Goal: Task Accomplishment & Management: Manage account settings

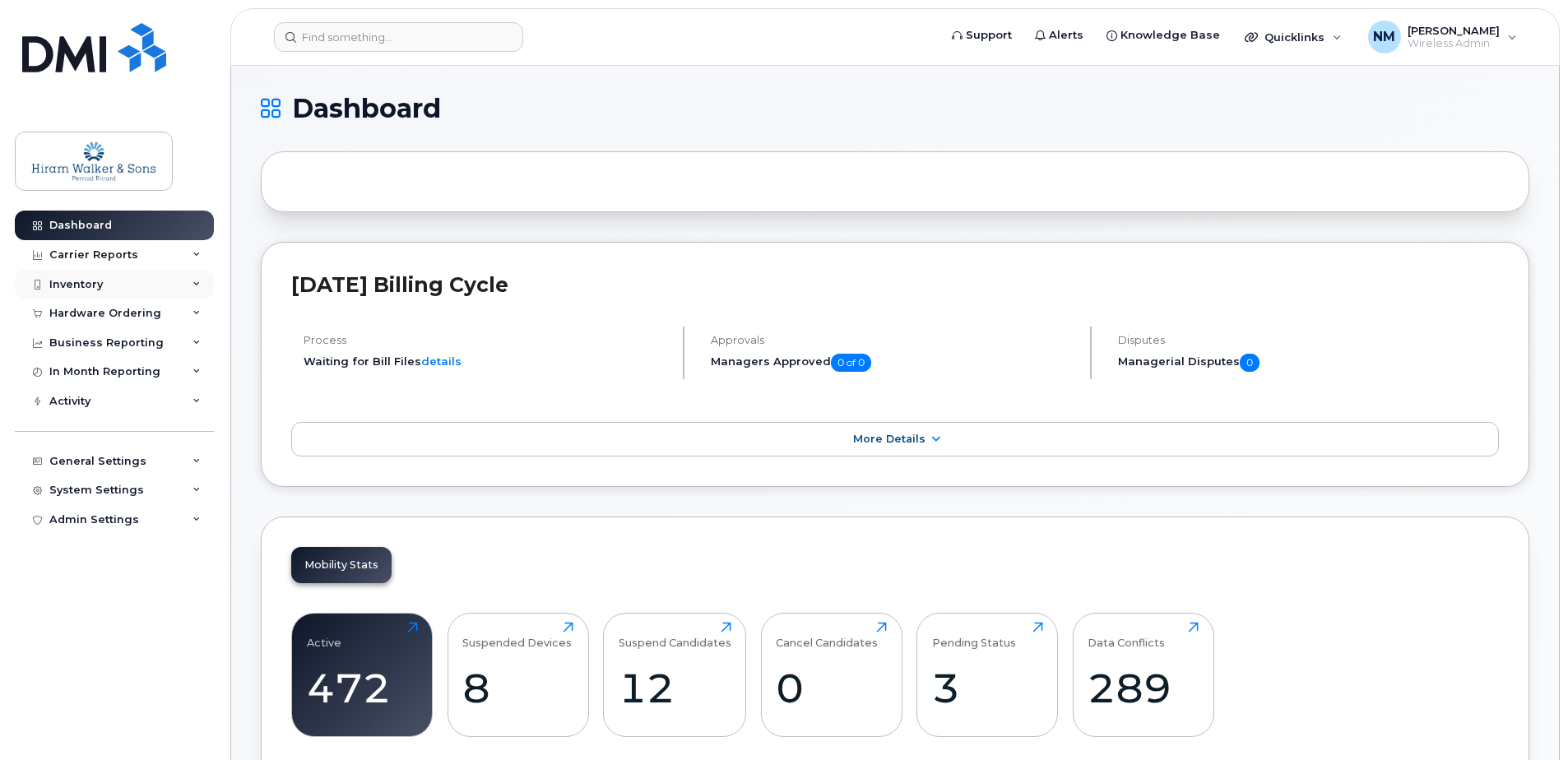
click at [198, 276] on div "Inventory" at bounding box center [114, 285] width 199 height 30
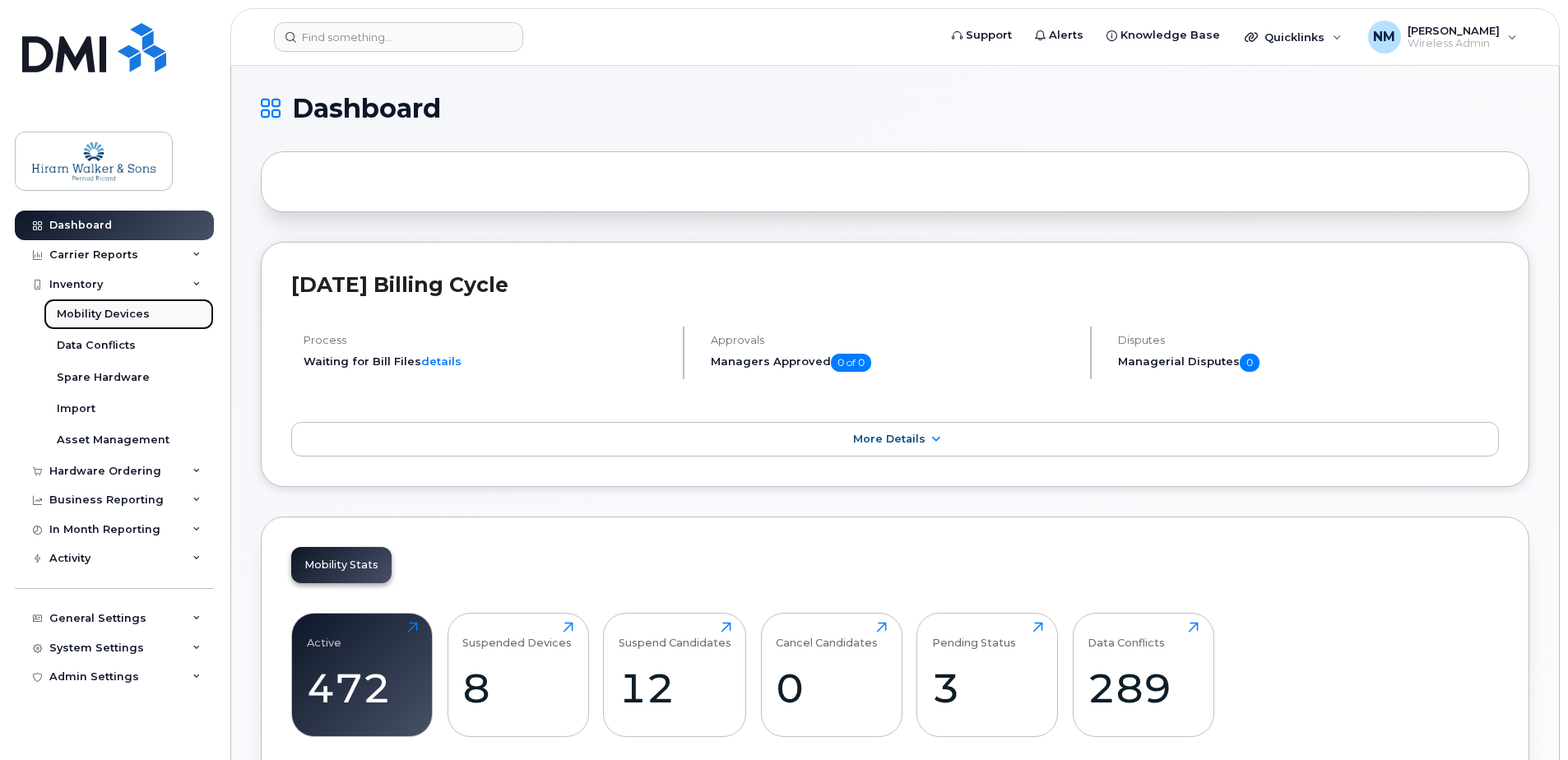
click at [153, 317] on link "Mobility Devices" at bounding box center [129, 314] width 170 height 31
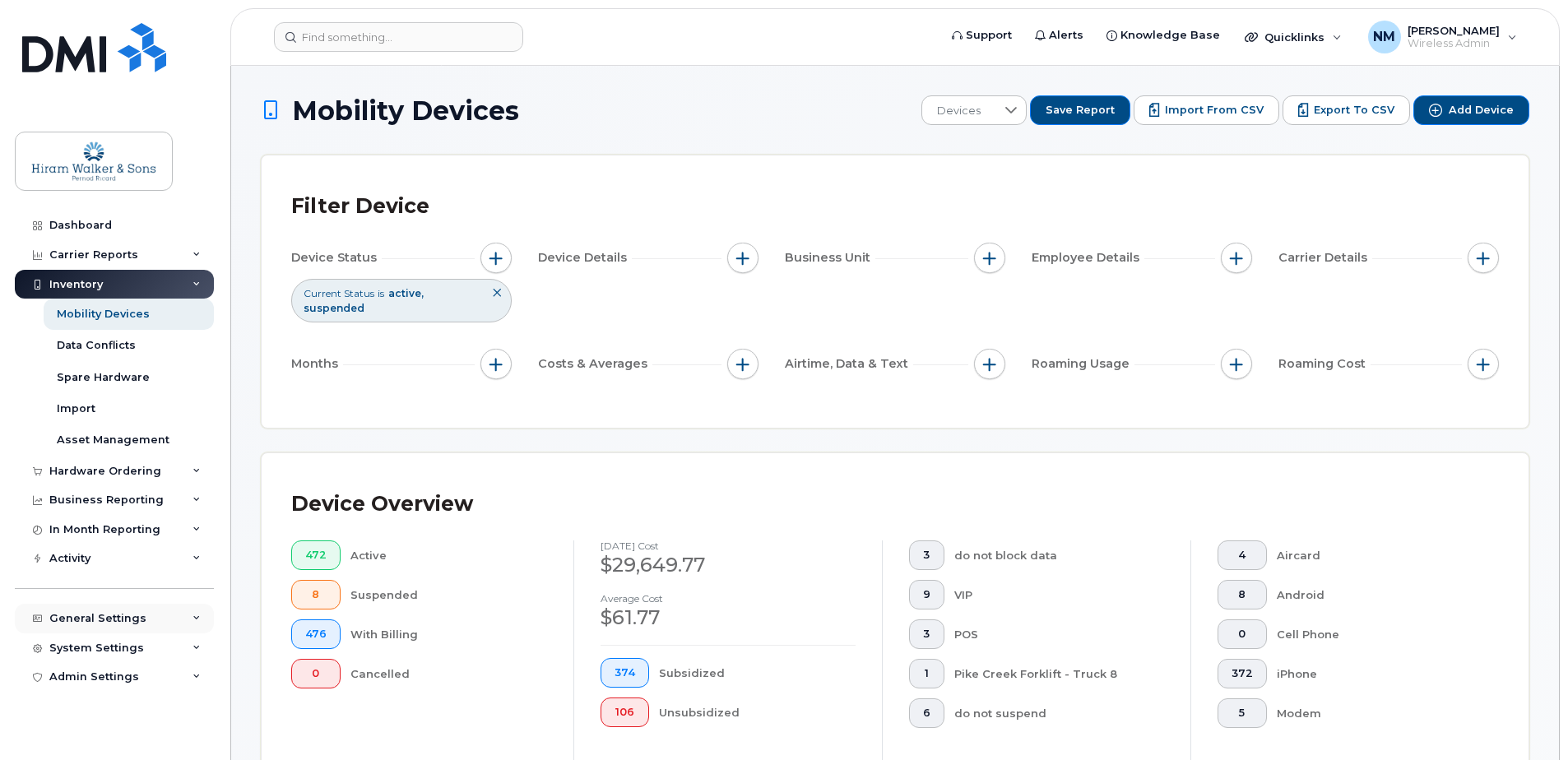
click at [191, 622] on div "General Settings" at bounding box center [114, 619] width 199 height 30
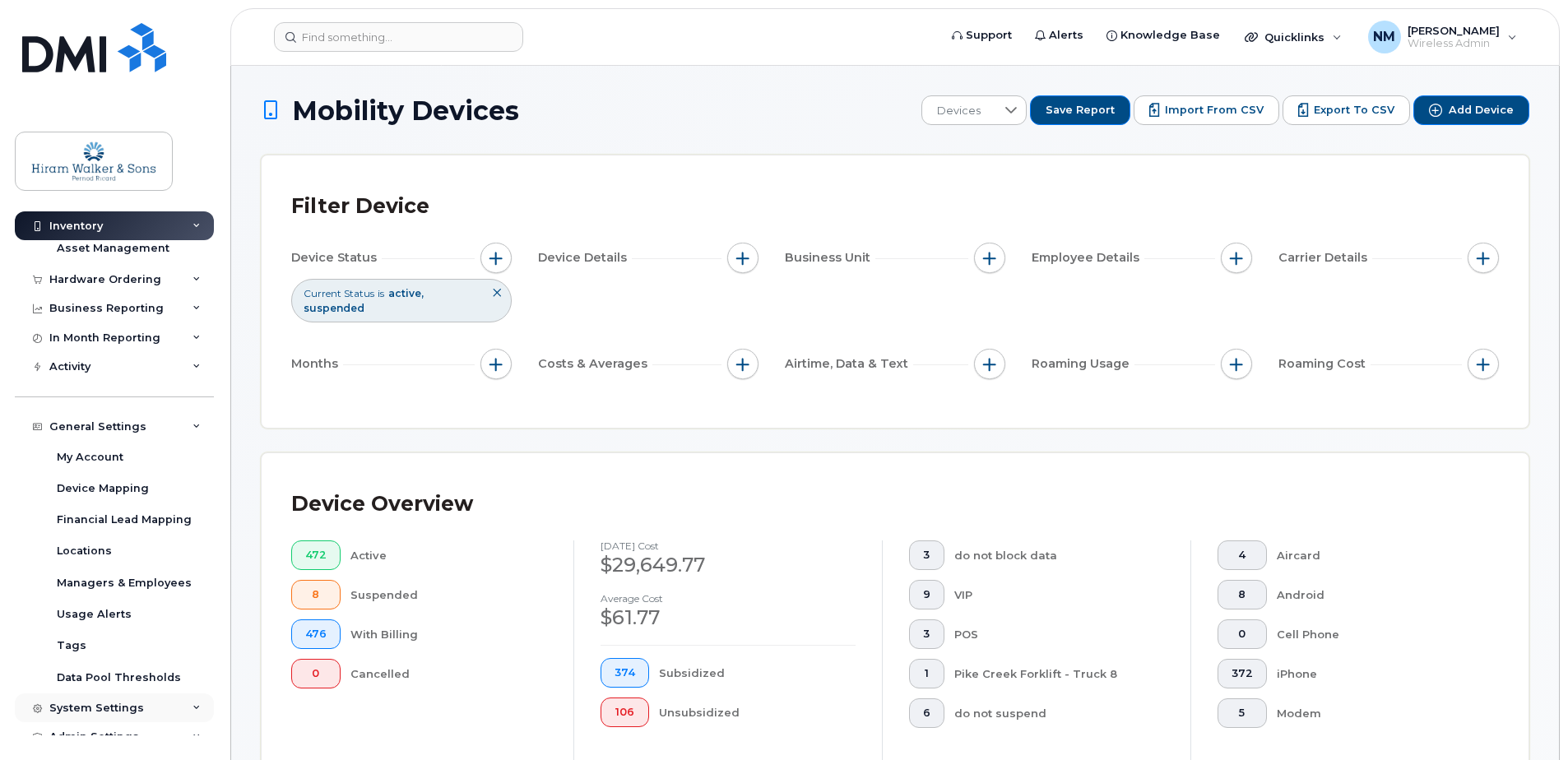
scroll to position [208, 0]
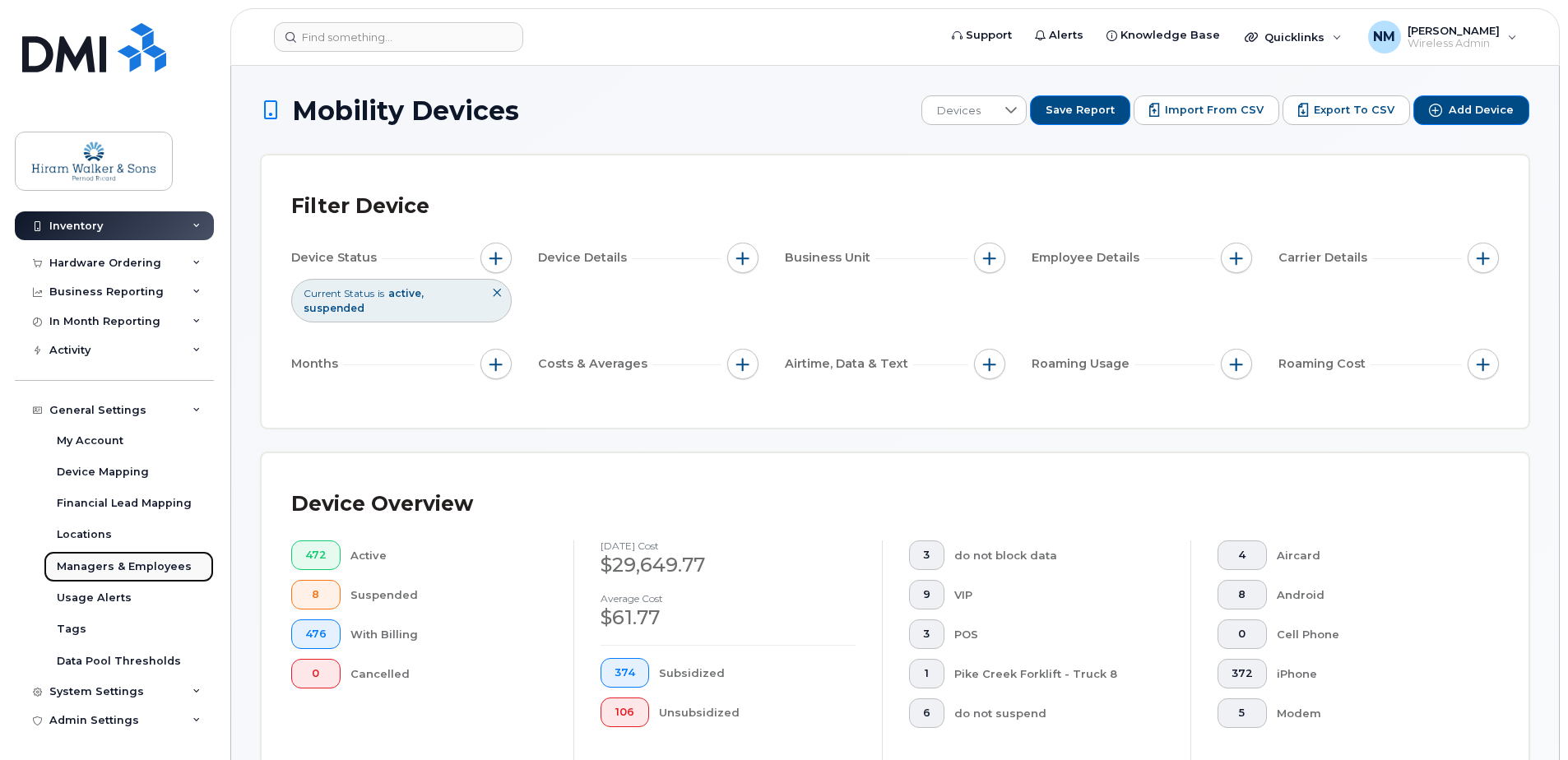
click at [157, 565] on div "Managers & Employees" at bounding box center [124, 567] width 135 height 15
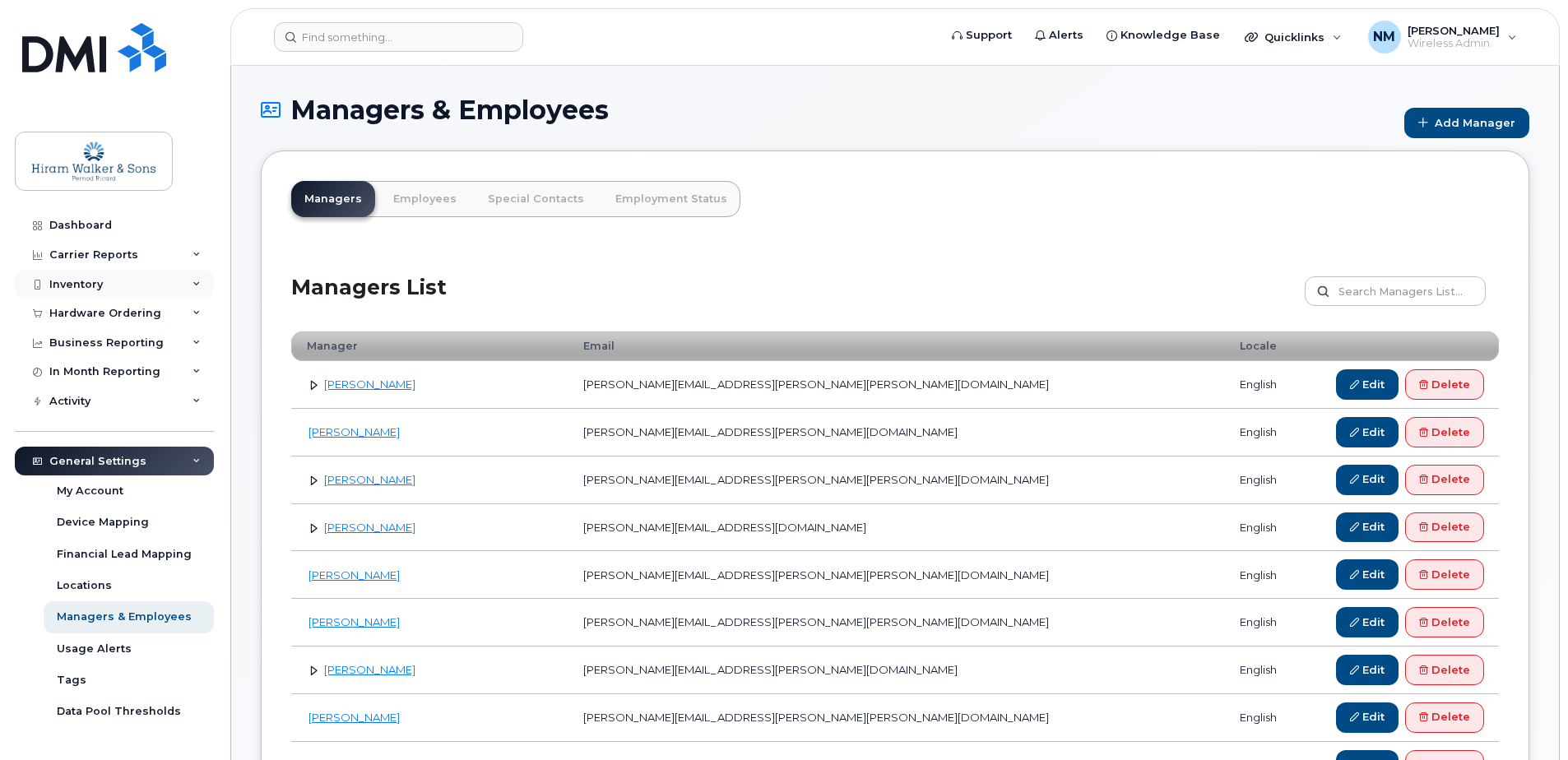
click at [142, 284] on div "Inventory" at bounding box center [114, 285] width 199 height 30
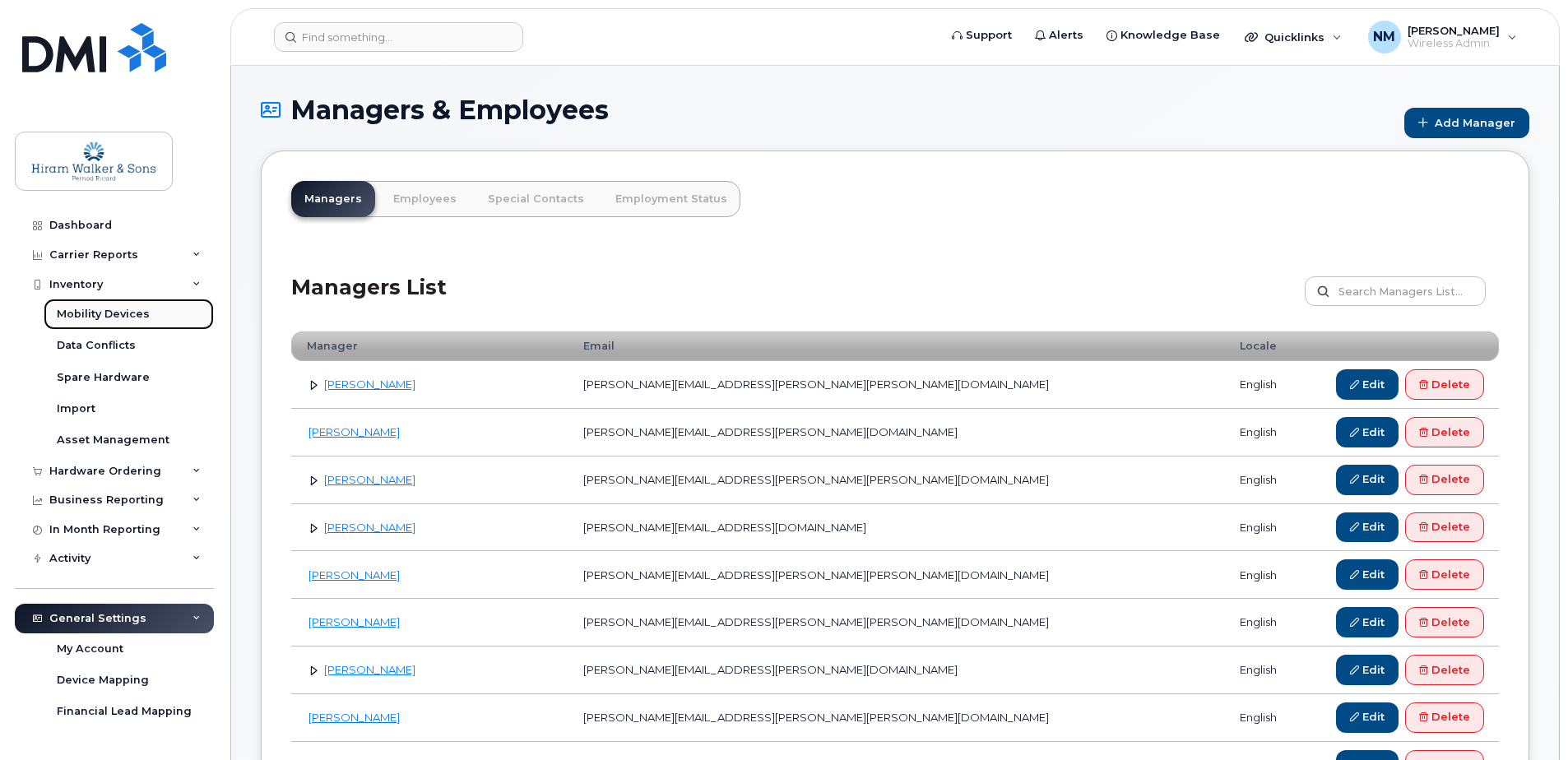
click at [152, 313] on link "Mobility Devices" at bounding box center [129, 314] width 170 height 31
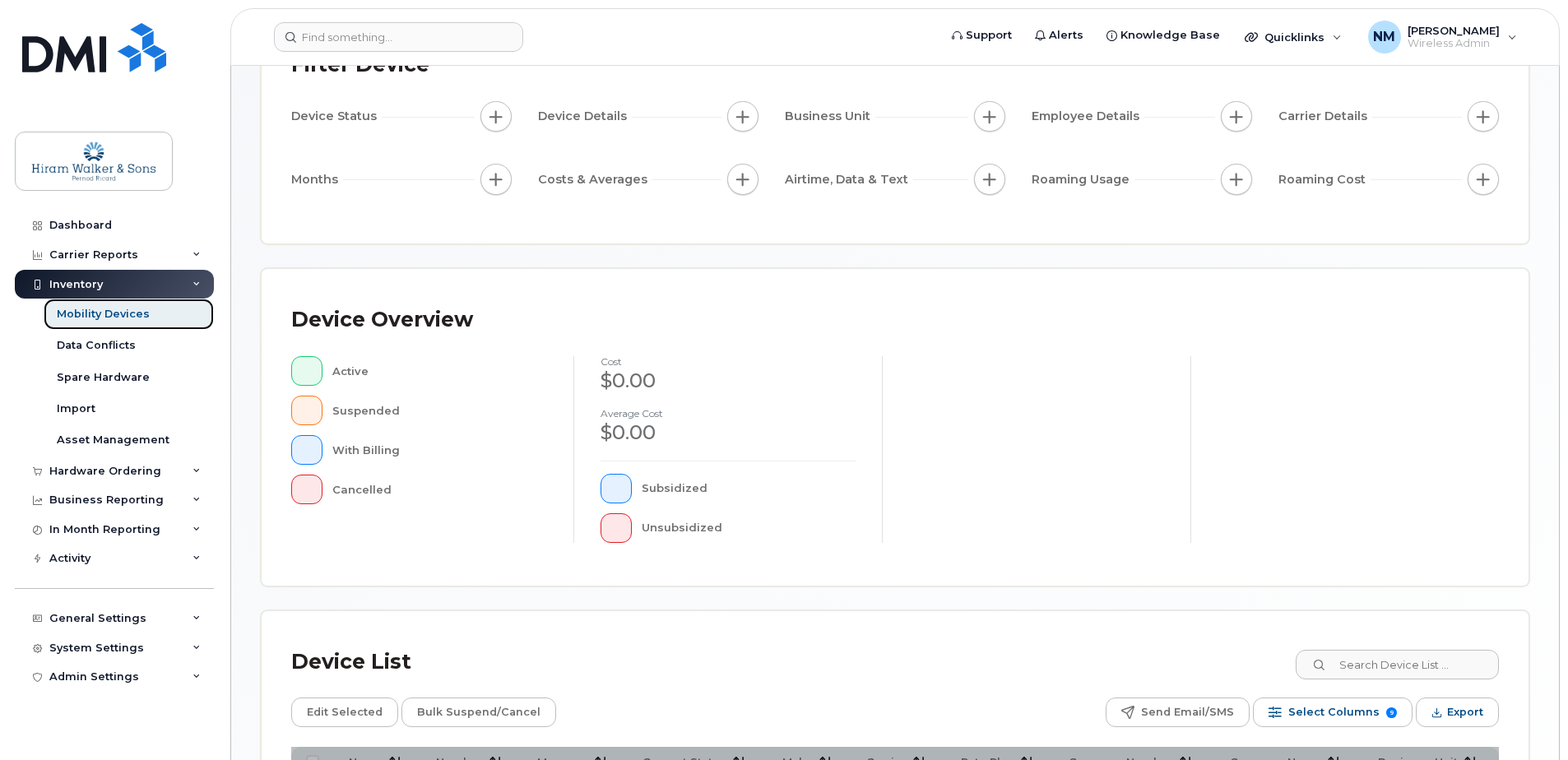
scroll to position [371, 0]
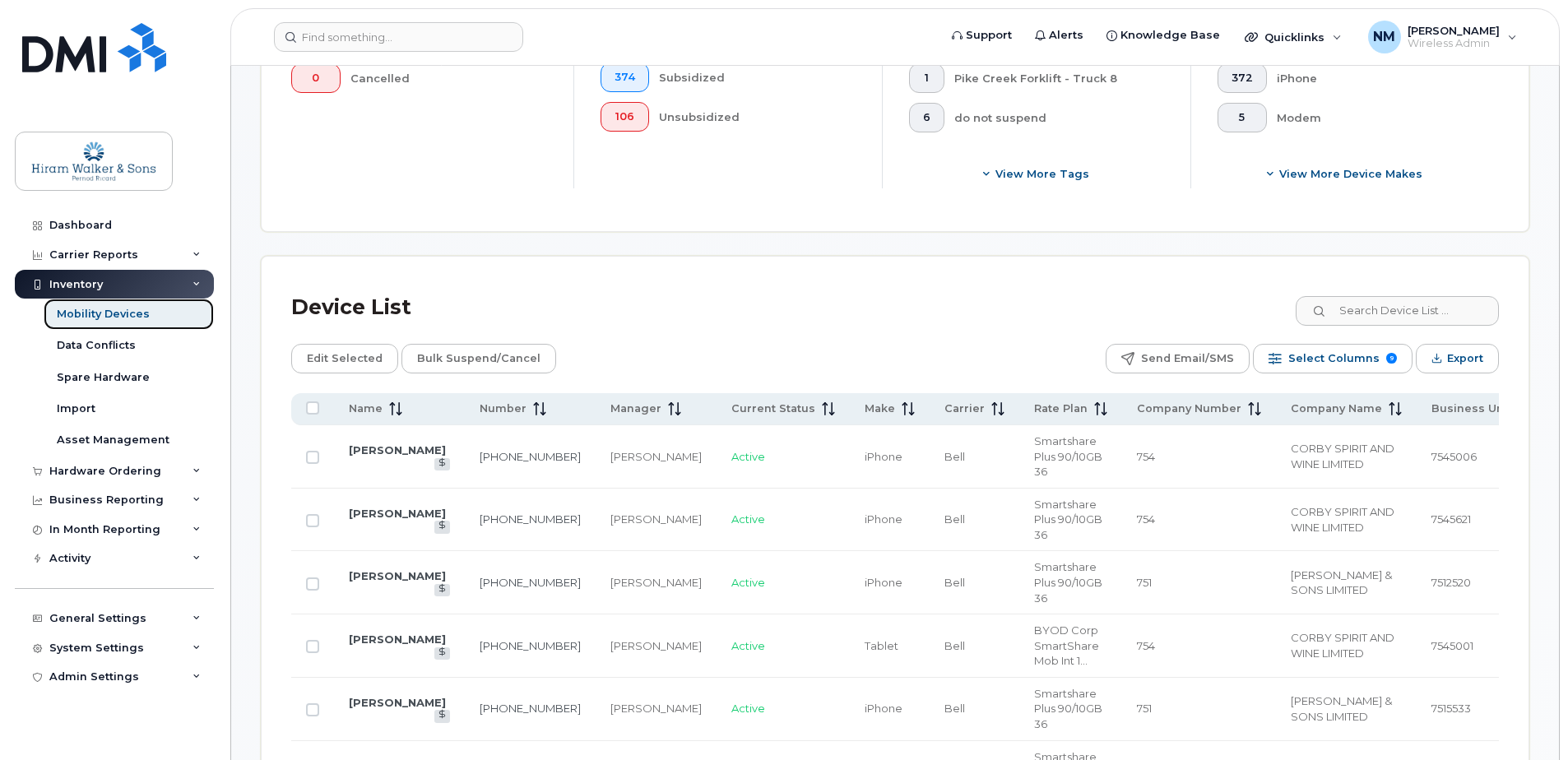
scroll to position [700, 0]
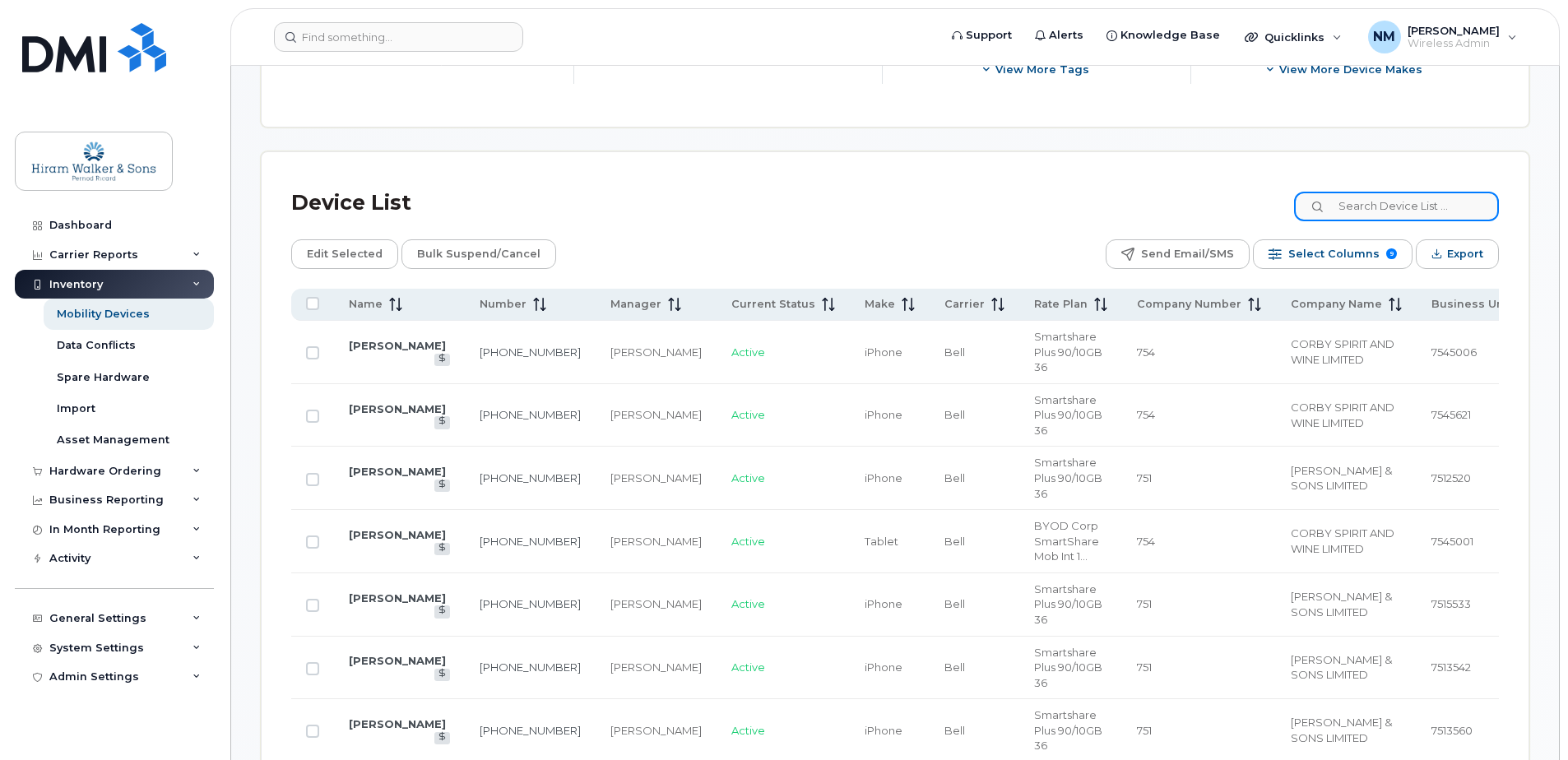
click at [1392, 197] on input at bounding box center [1396, 206] width 204 height 30
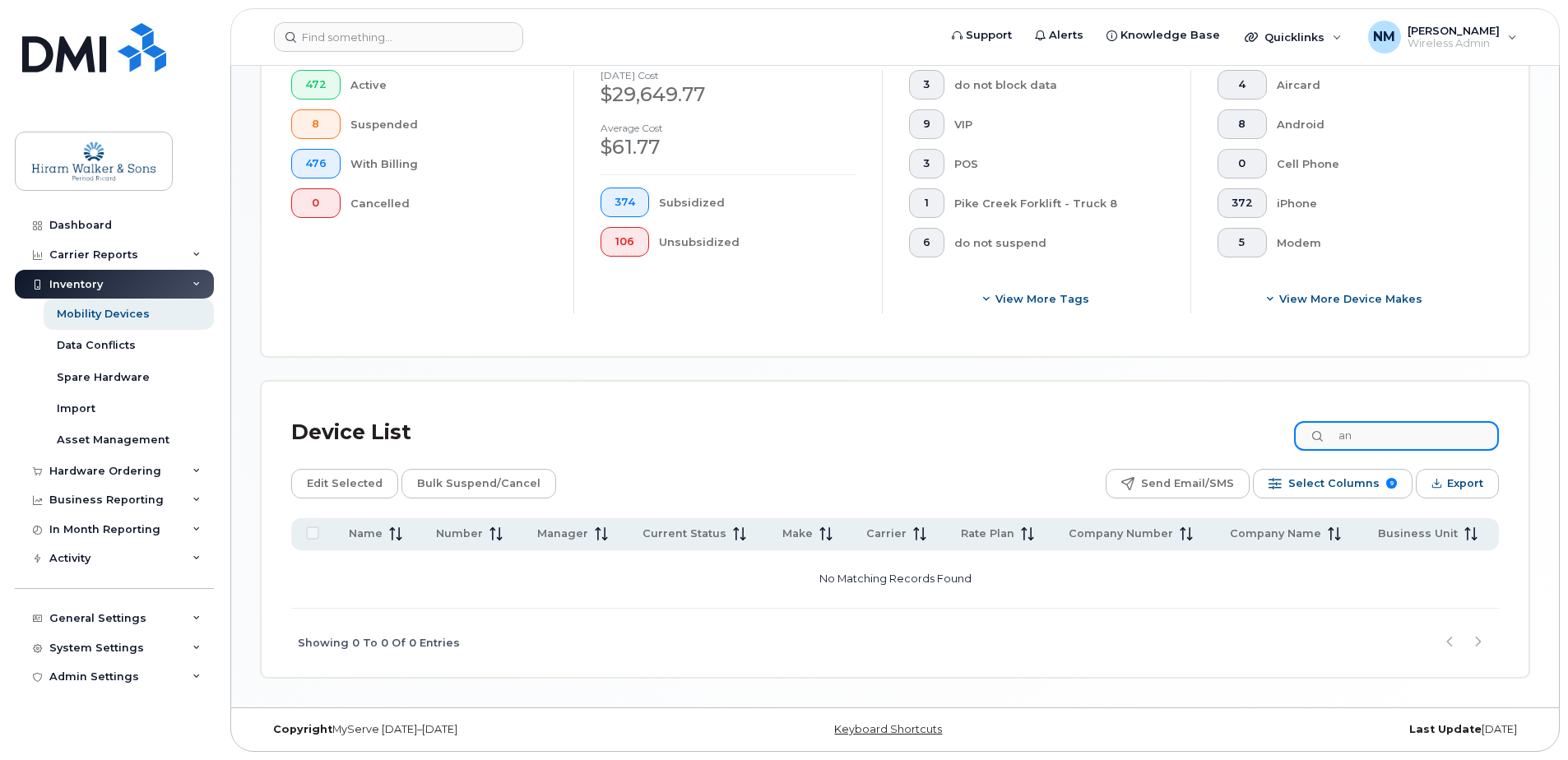
type input "a"
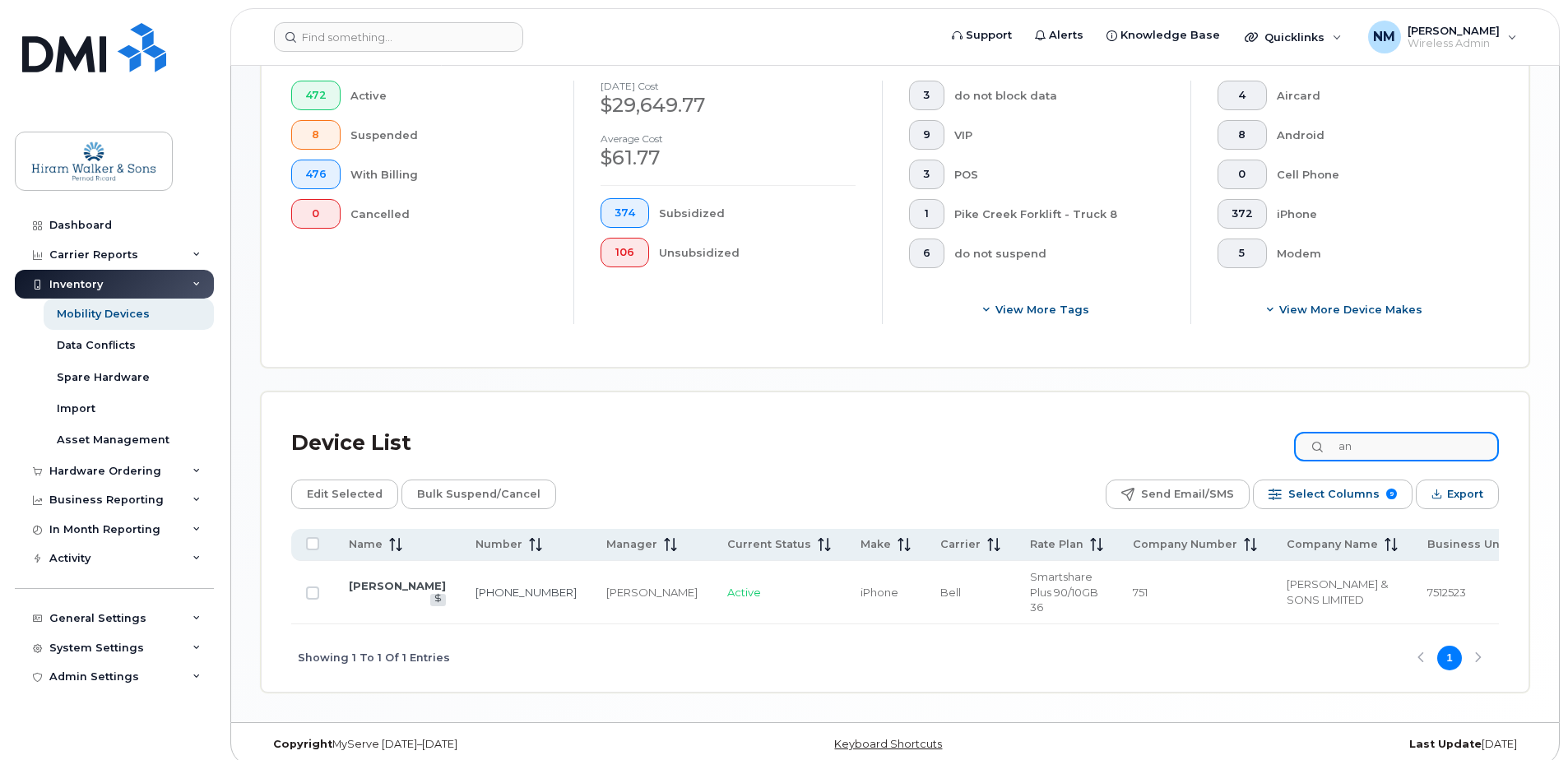
type input "a"
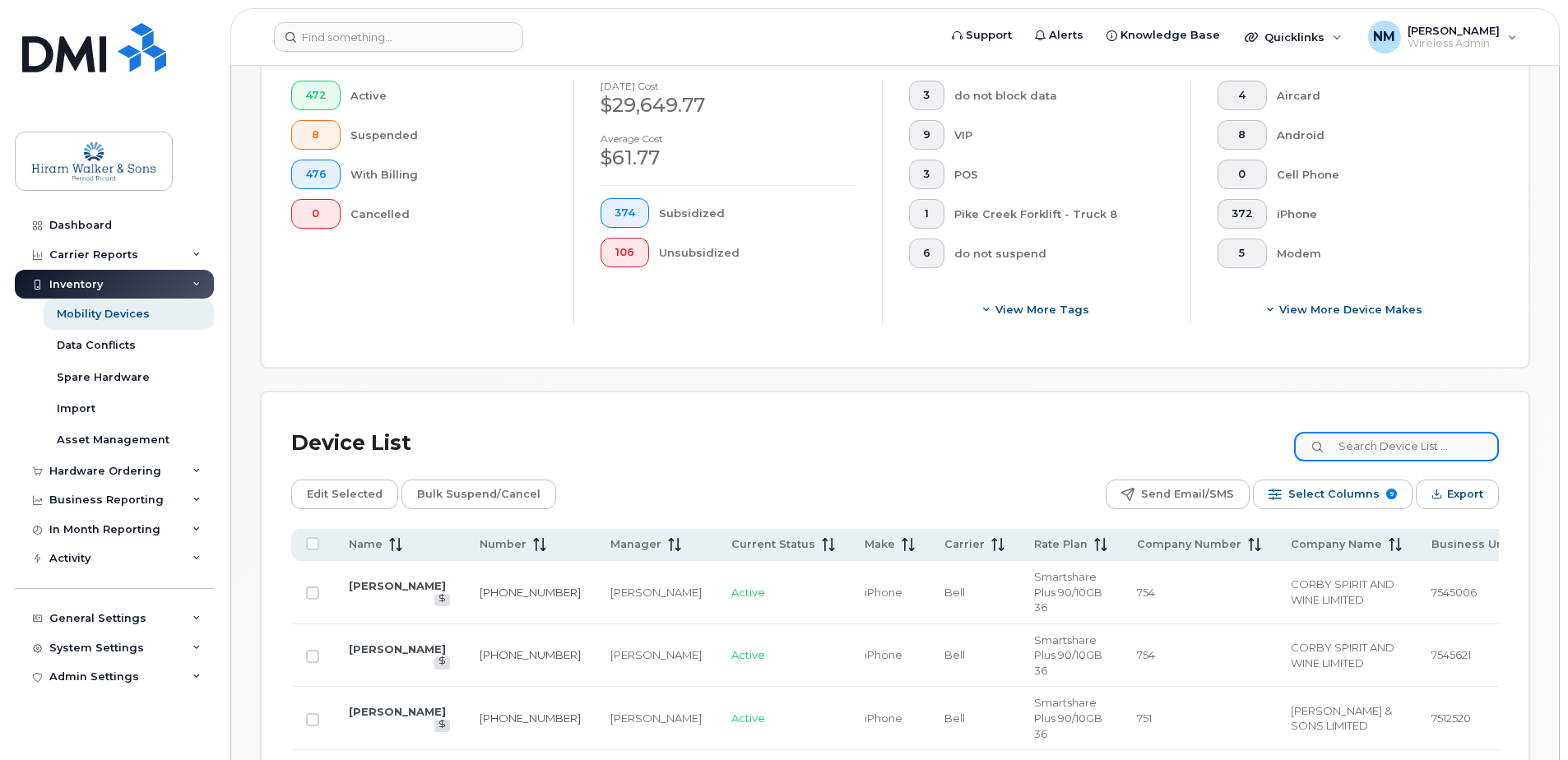
scroll to position [700, 0]
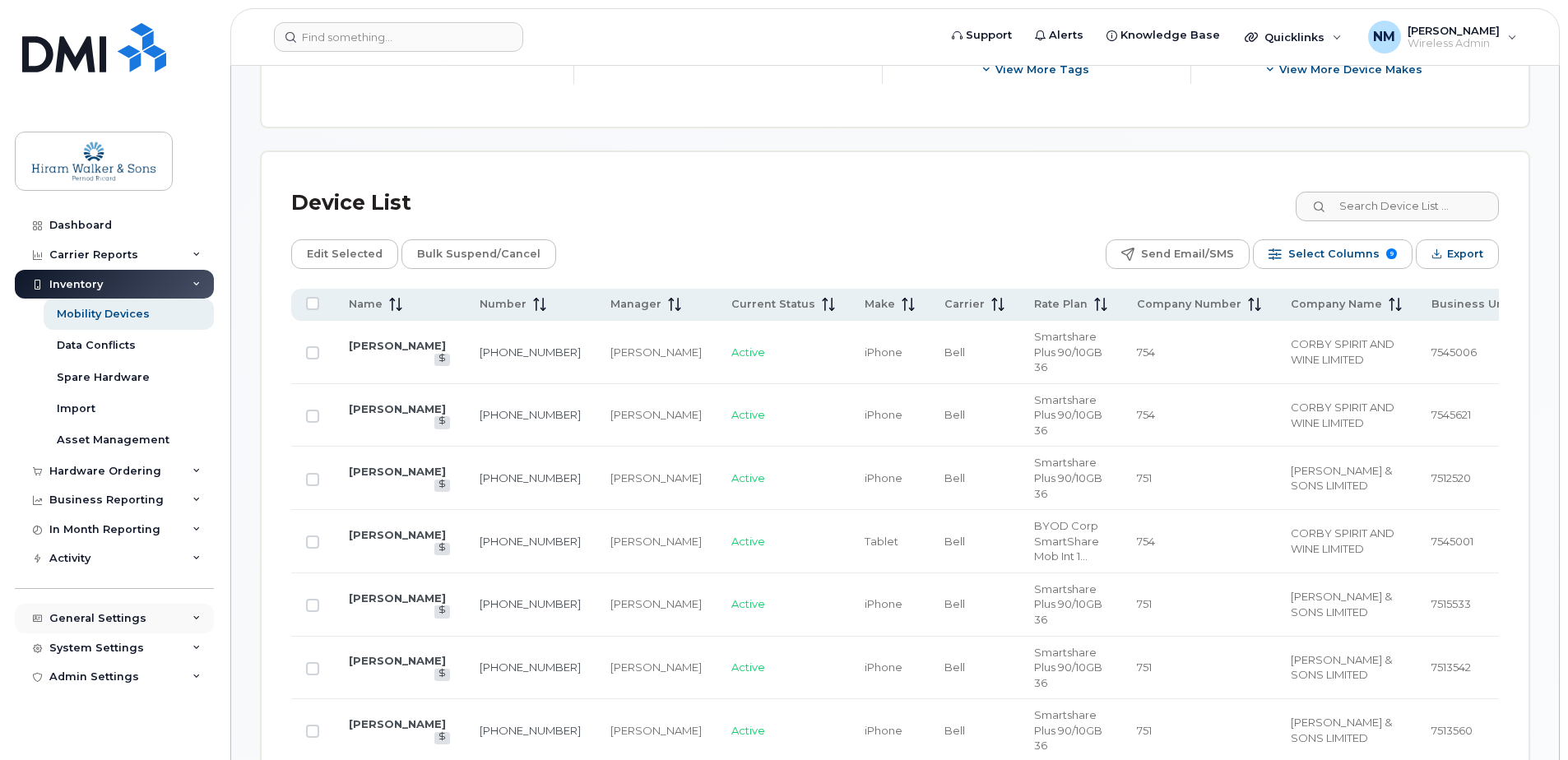
click at [203, 608] on div "General Settings" at bounding box center [114, 619] width 199 height 30
click at [138, 656] on link "My Account" at bounding box center [129, 649] width 170 height 31
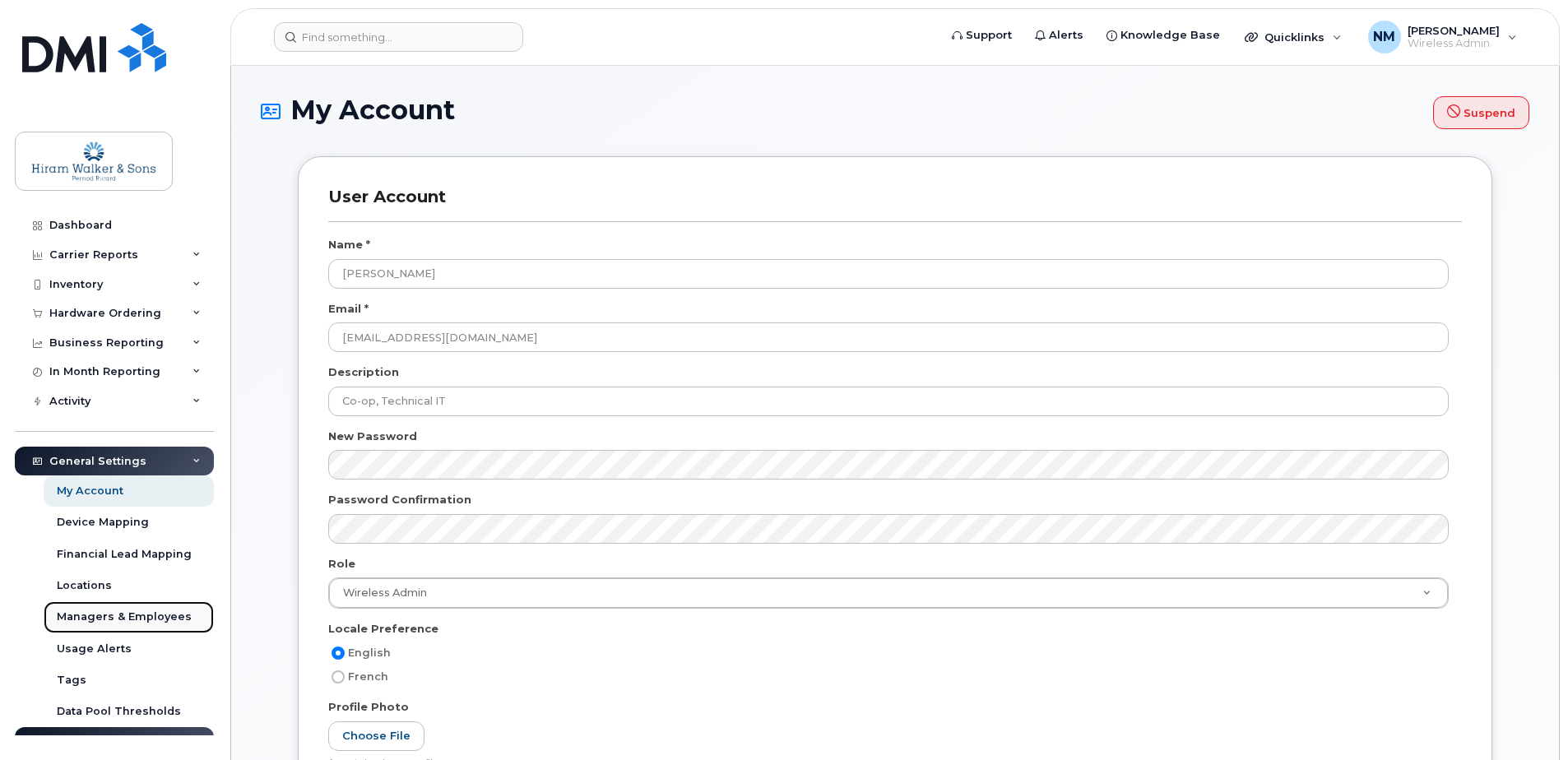
click at [142, 606] on link "Managers & Employees" at bounding box center [129, 617] width 170 height 31
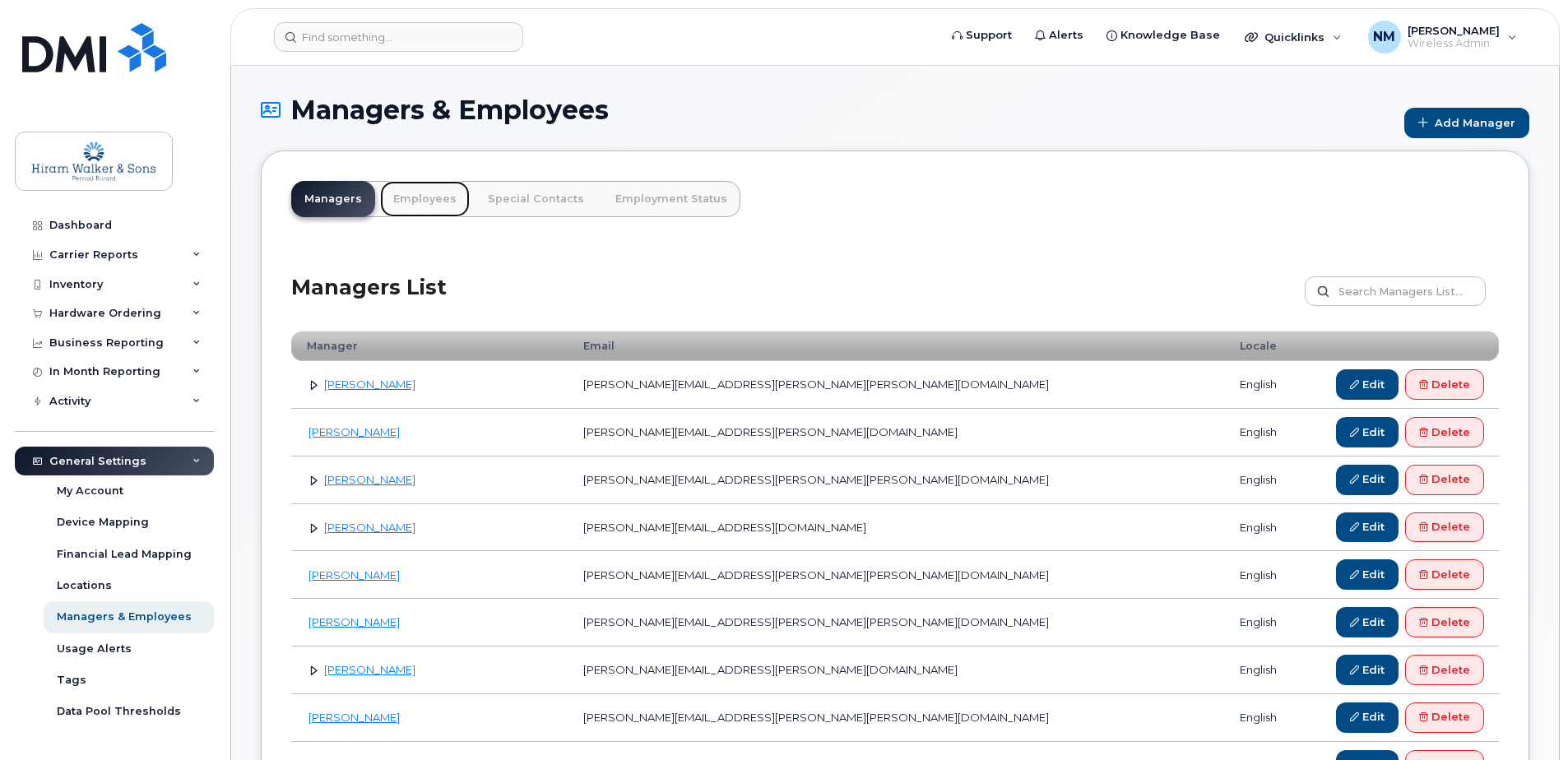
click at [393, 197] on link "Employees" at bounding box center [425, 199] width 90 height 36
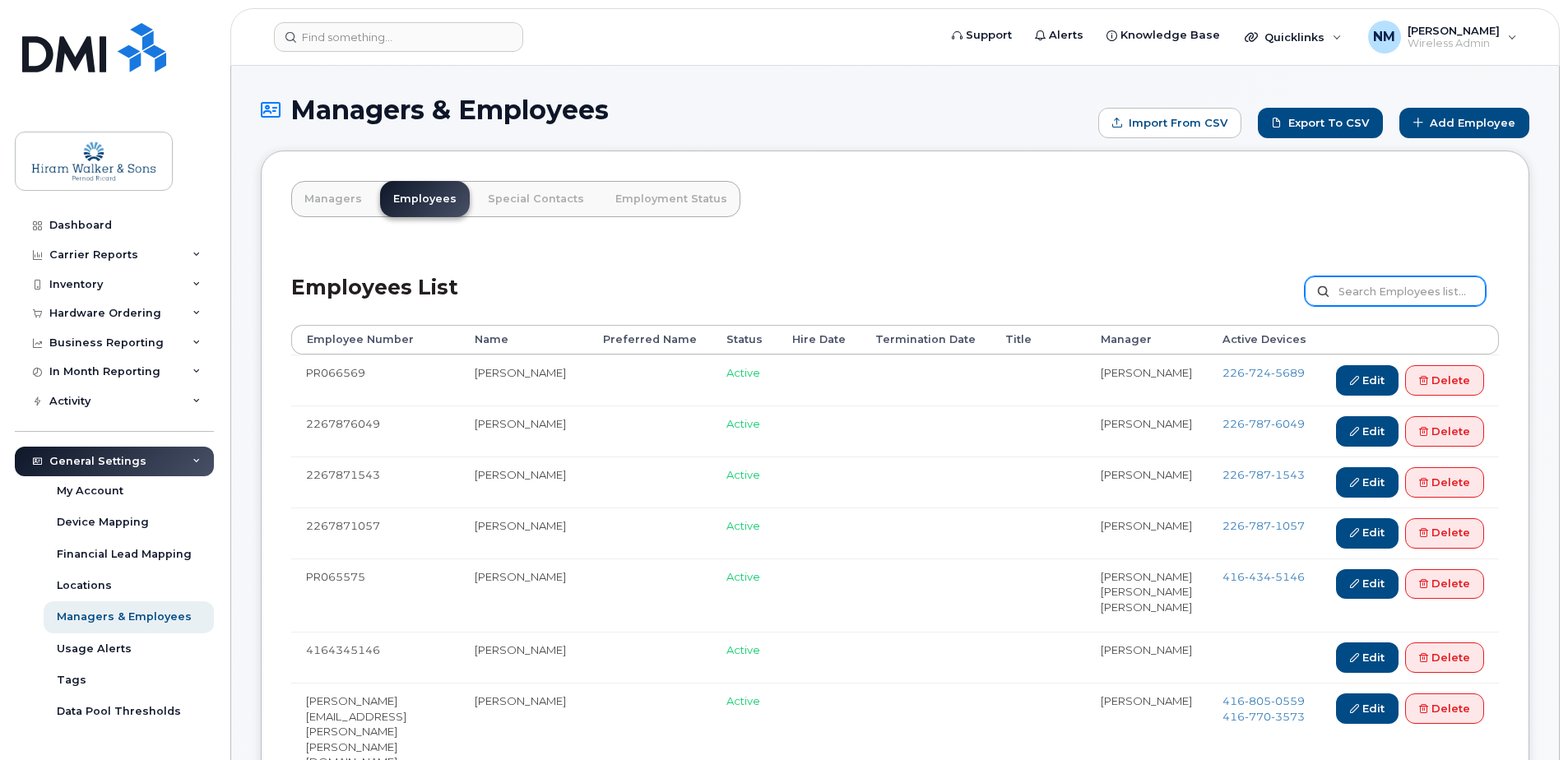
click at [1421, 288] on input "text" at bounding box center [1395, 291] width 181 height 30
type input "[PERSON_NAME]"
